Goal: Transaction & Acquisition: Purchase product/service

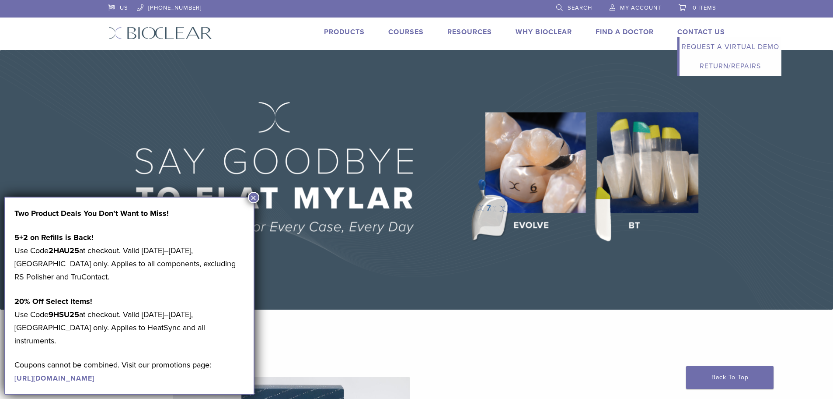
click at [678, 29] on link "Contact Us" at bounding box center [702, 32] width 48 height 9
click at [578, 3] on link "Search" at bounding box center [574, 6] width 36 height 13
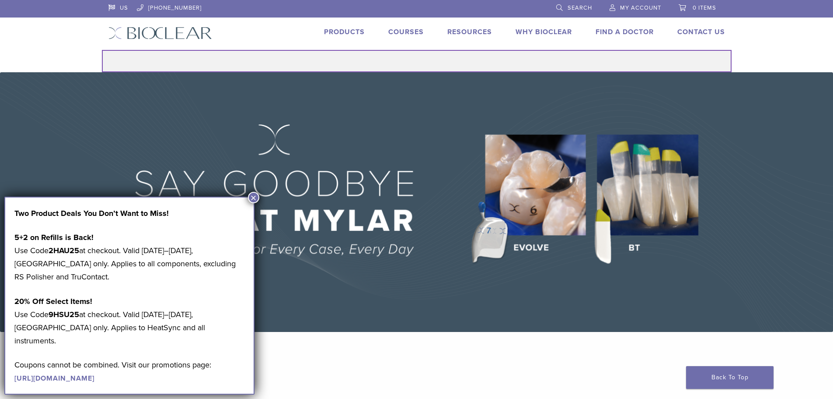
click at [440, 62] on input "Search for:" at bounding box center [417, 61] width 630 height 22
type input "******"
click at [101, 49] on button "Search" at bounding box center [101, 49] width 0 height 0
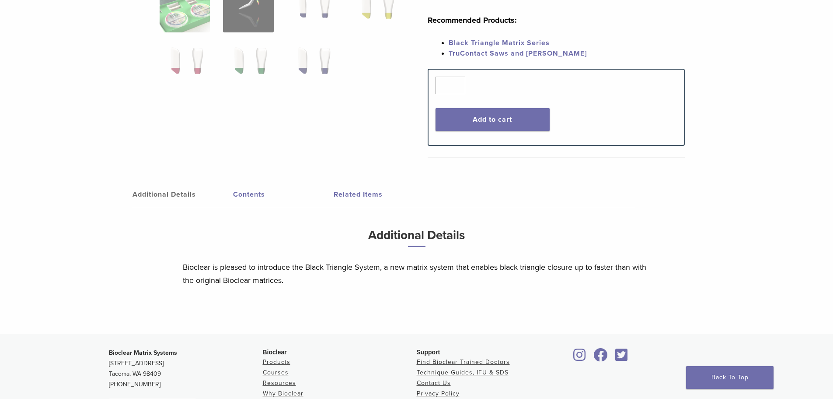
scroll to position [175, 0]
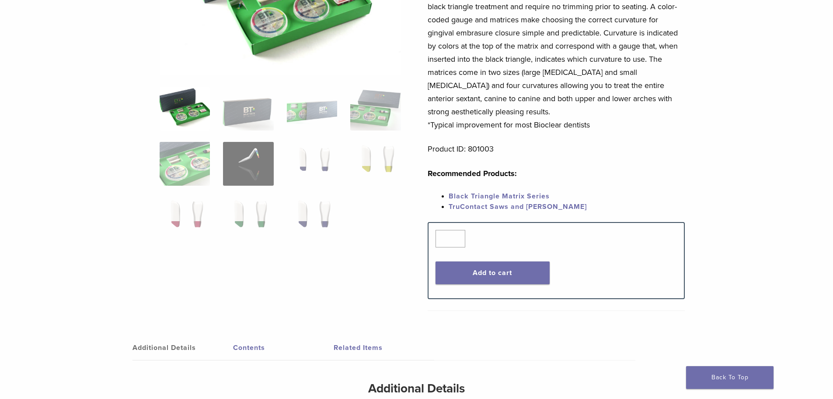
click at [471, 197] on link "Black Triangle Matrix Series" at bounding box center [499, 196] width 101 height 9
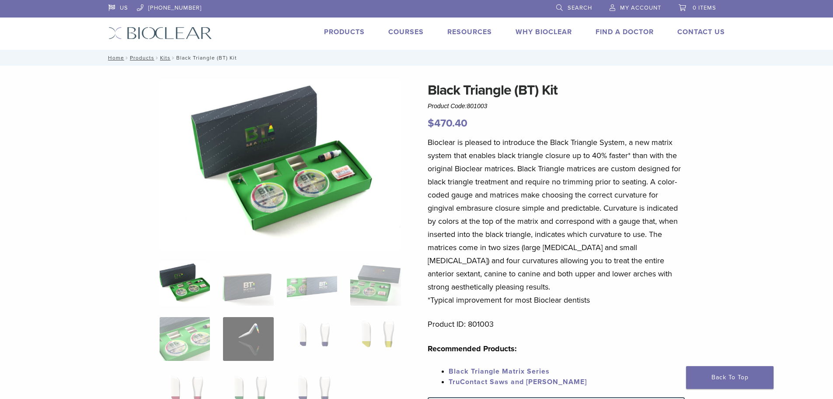
scroll to position [175, 0]
